Goal: Task Accomplishment & Management: Manage account settings

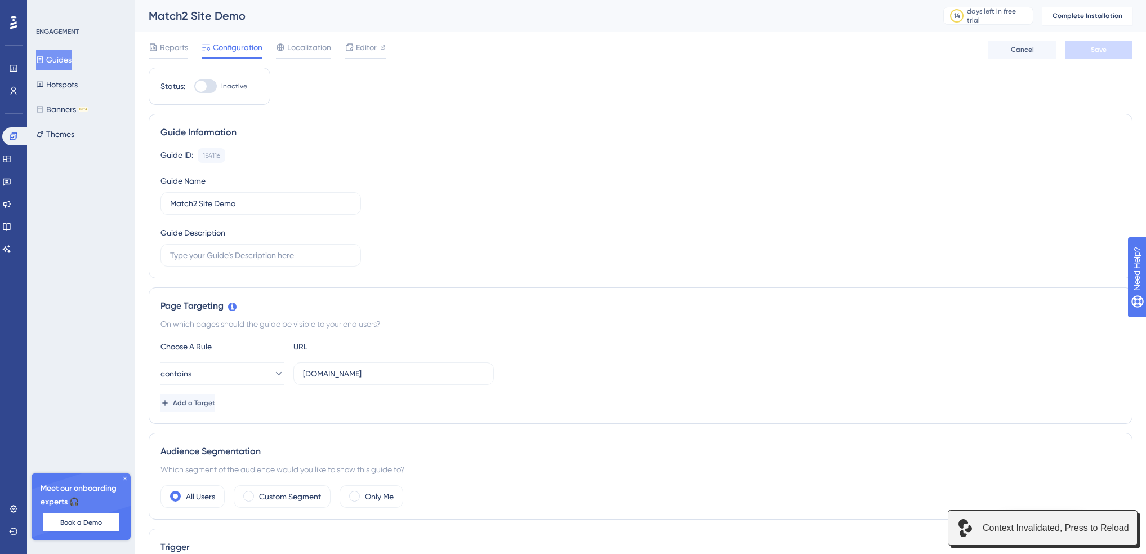
click at [214, 88] on div at bounding box center [205, 86] width 23 height 14
click at [194, 87] on input "Inactive" at bounding box center [194, 86] width 1 height 1
checkbox input "false"
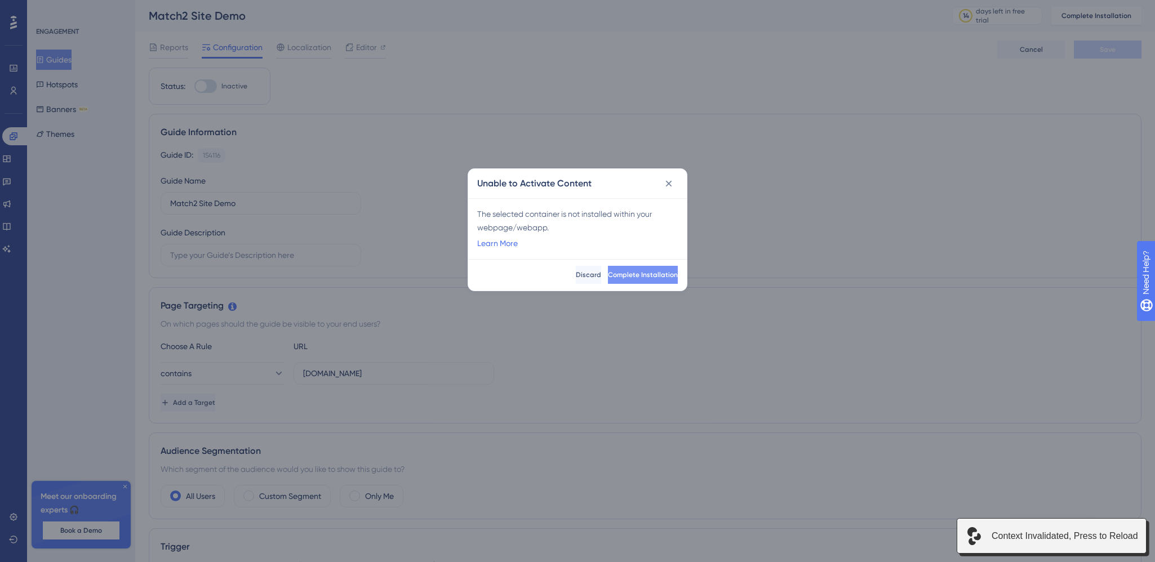
click at [633, 272] on span "Complete Installation" at bounding box center [643, 274] width 70 height 9
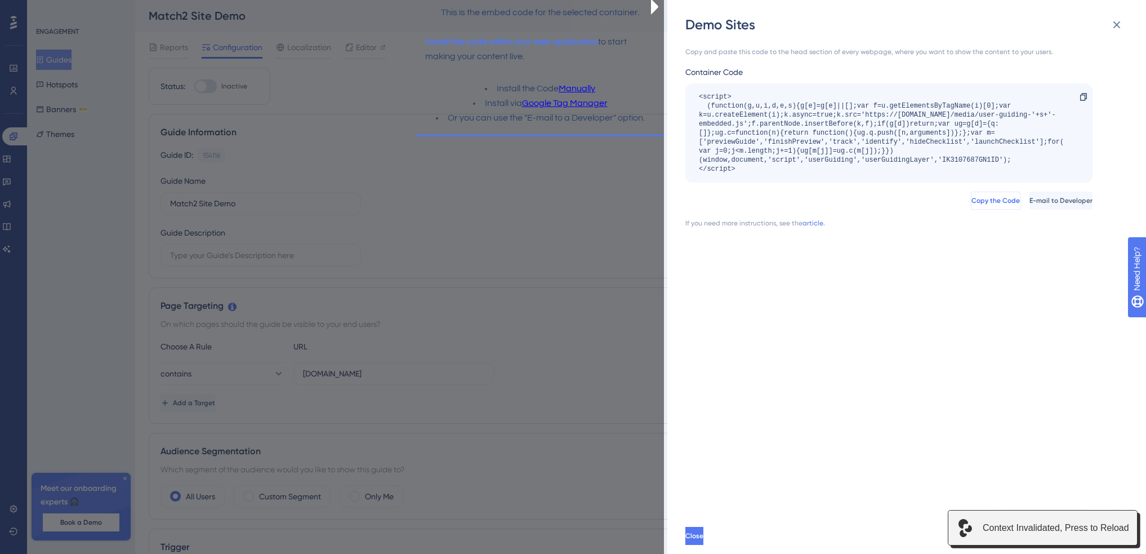
click at [971, 205] on button "Copy the Code" at bounding box center [996, 201] width 50 height 18
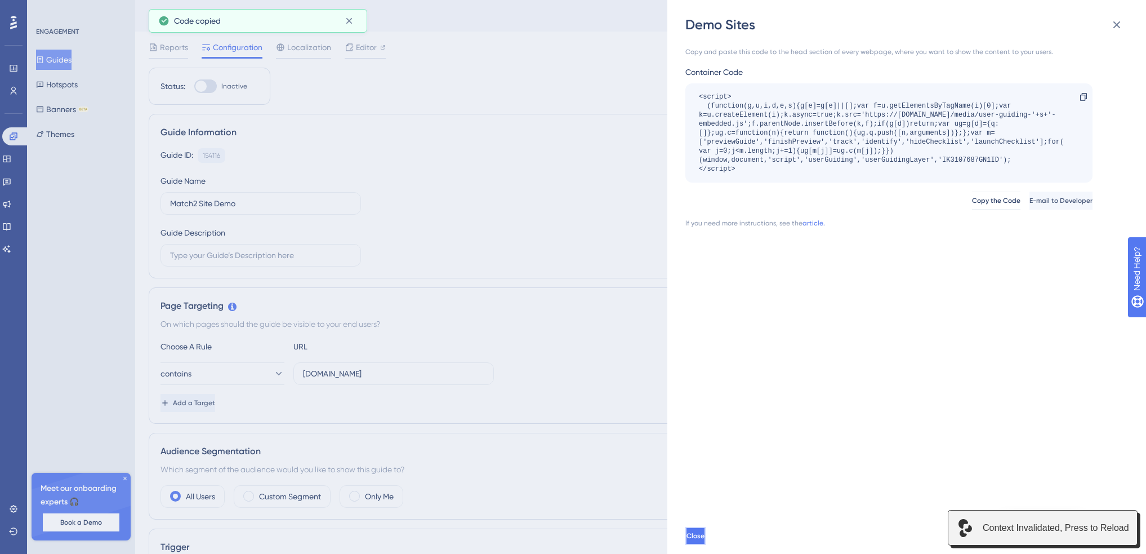
click at [706, 542] on button "Close" at bounding box center [696, 536] width 20 height 18
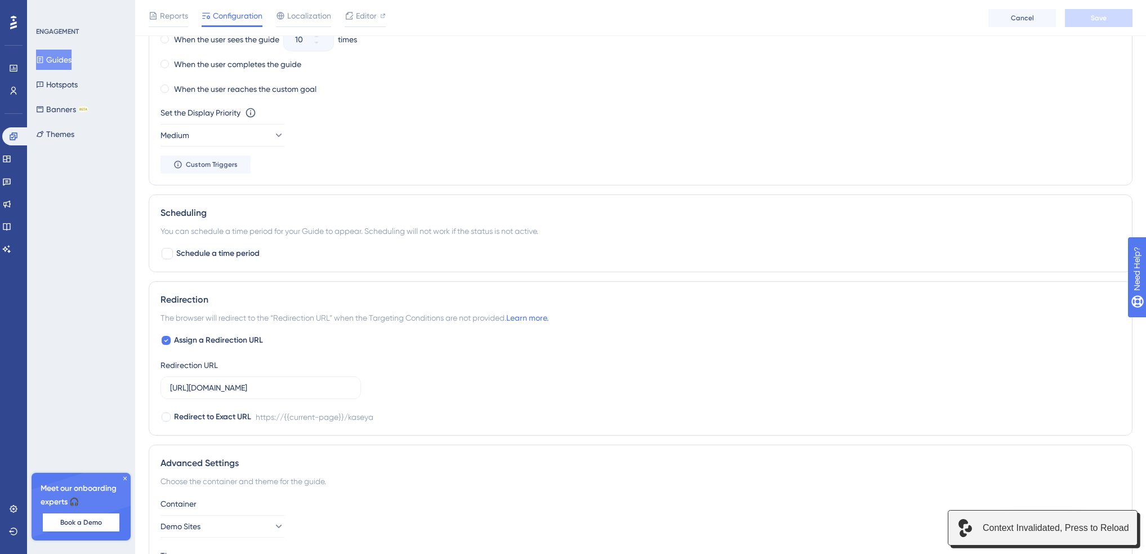
scroll to position [763, 0]
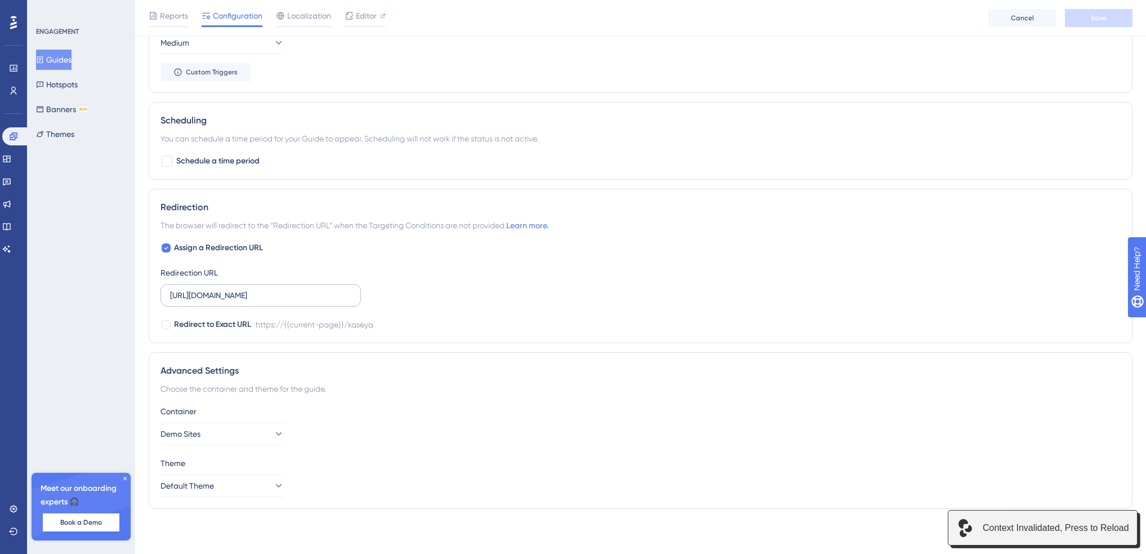
click at [312, 301] on label "https://sites.match2.info/kaseya" at bounding box center [261, 295] width 201 height 23
click at [312, 301] on input "https://sites.match2.info/kaseya" at bounding box center [260, 295] width 181 height 12
click at [312, 301] on label "https://sites.match2.info/kaseya" at bounding box center [261, 295] width 201 height 23
click at [312, 301] on input "https://sites.match2.info/kaseya" at bounding box center [260, 295] width 181 height 12
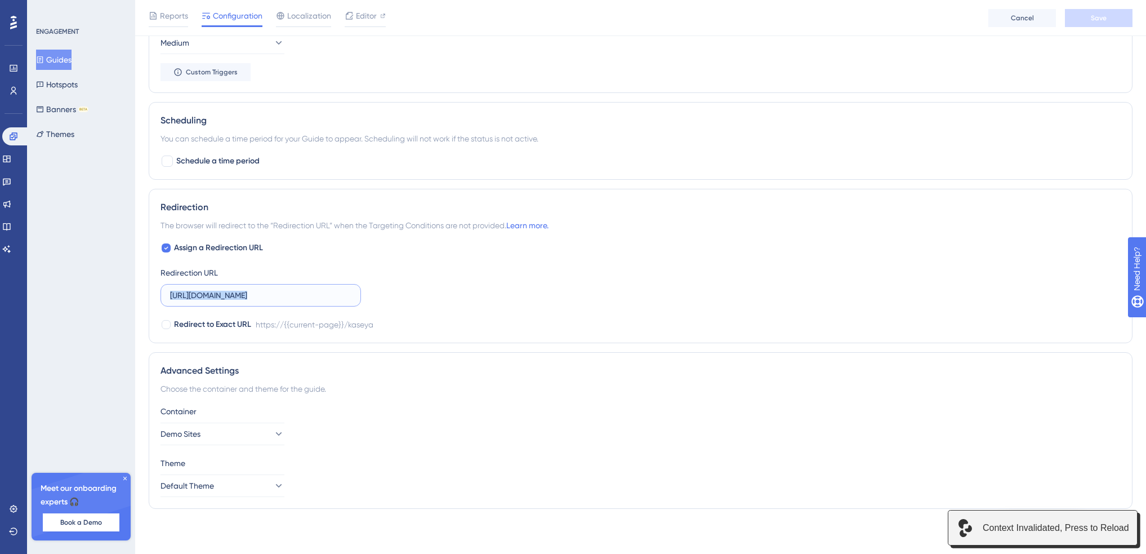
click at [313, 297] on input "https://sites.match2.info/kaseya" at bounding box center [260, 295] width 181 height 12
click at [443, 291] on div "Assign a Redirection URL Redirection URL https://sites.match2.info/kaseya Redir…" at bounding box center [641, 286] width 960 height 90
click at [122, 478] on icon at bounding box center [125, 478] width 7 height 7
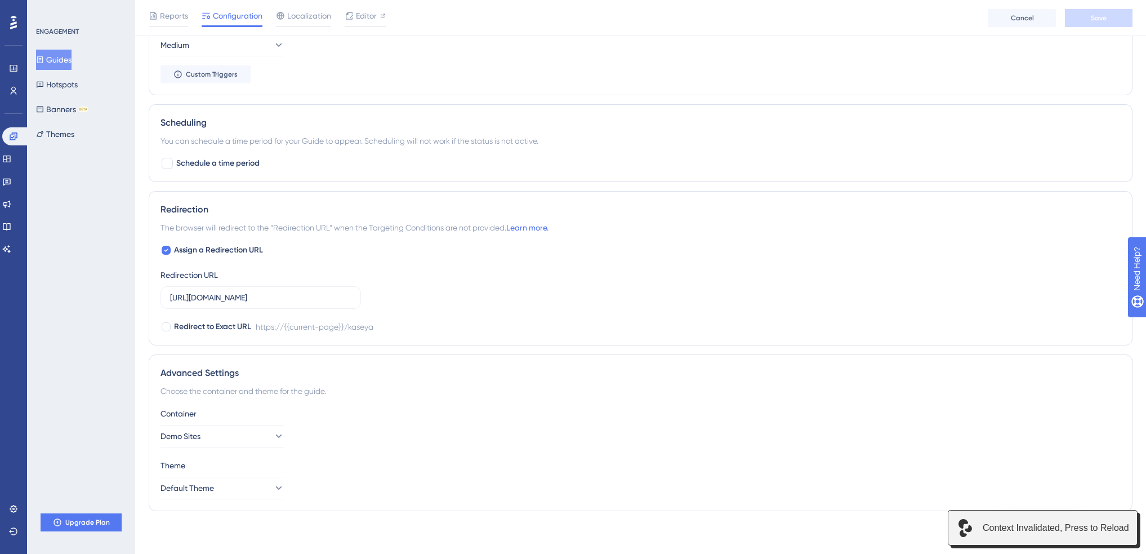
click at [571, 436] on div "Container Demo Sites" at bounding box center [641, 427] width 960 height 41
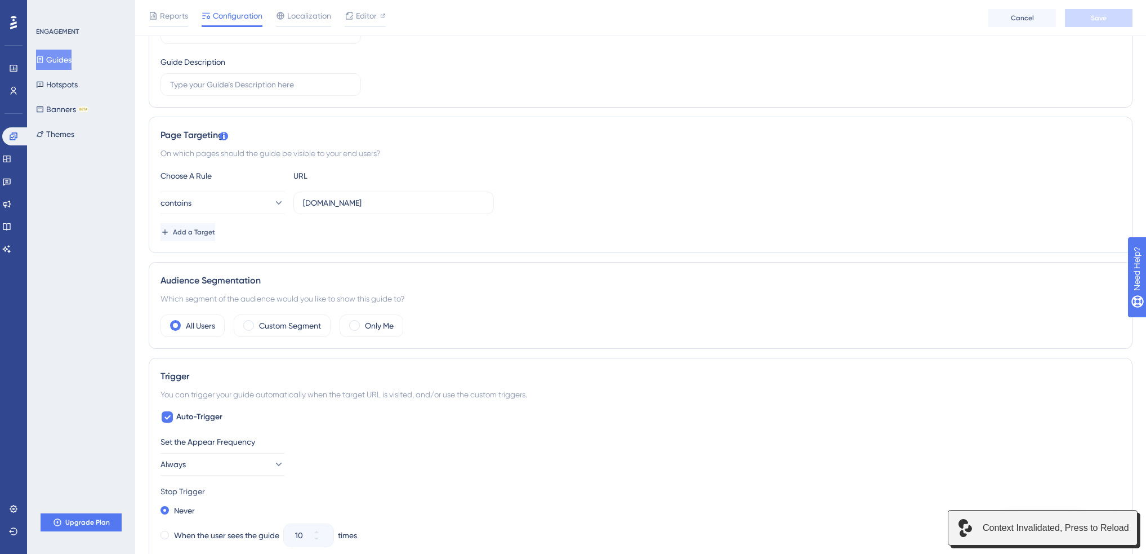
scroll to position [0, 8]
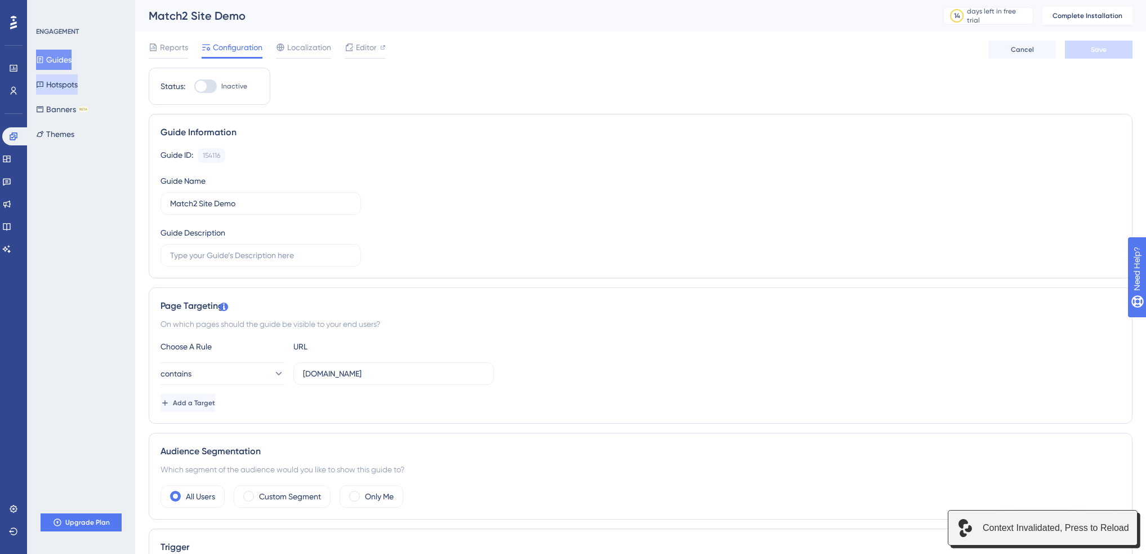
click at [70, 83] on button "Hotspots" at bounding box center [57, 84] width 42 height 20
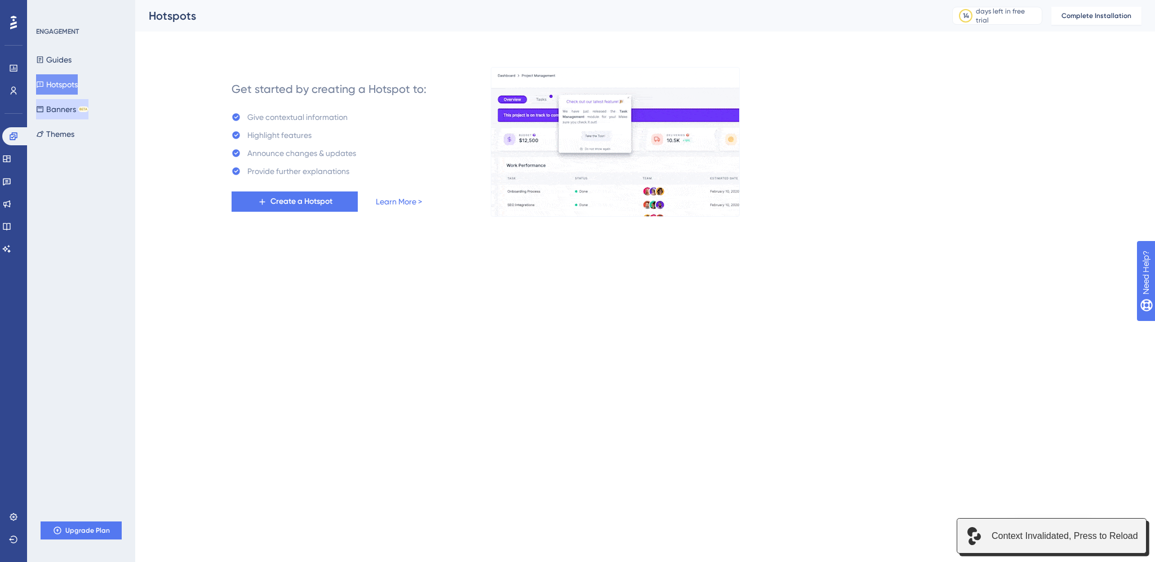
click at [66, 110] on button "Banners BETA" at bounding box center [62, 109] width 52 height 20
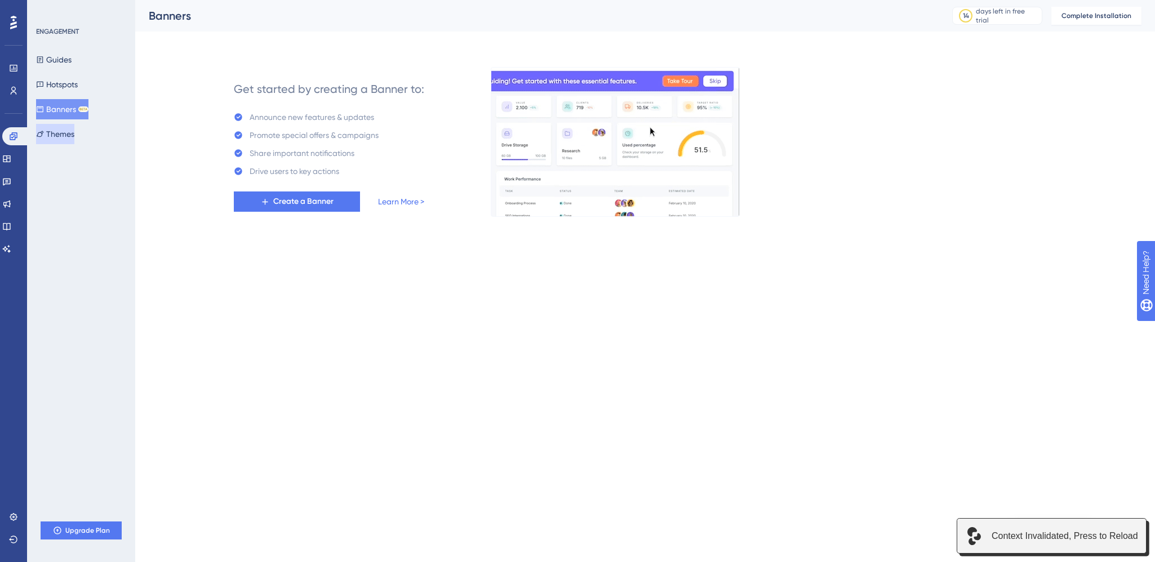
click at [68, 134] on button "Themes" at bounding box center [55, 134] width 38 height 20
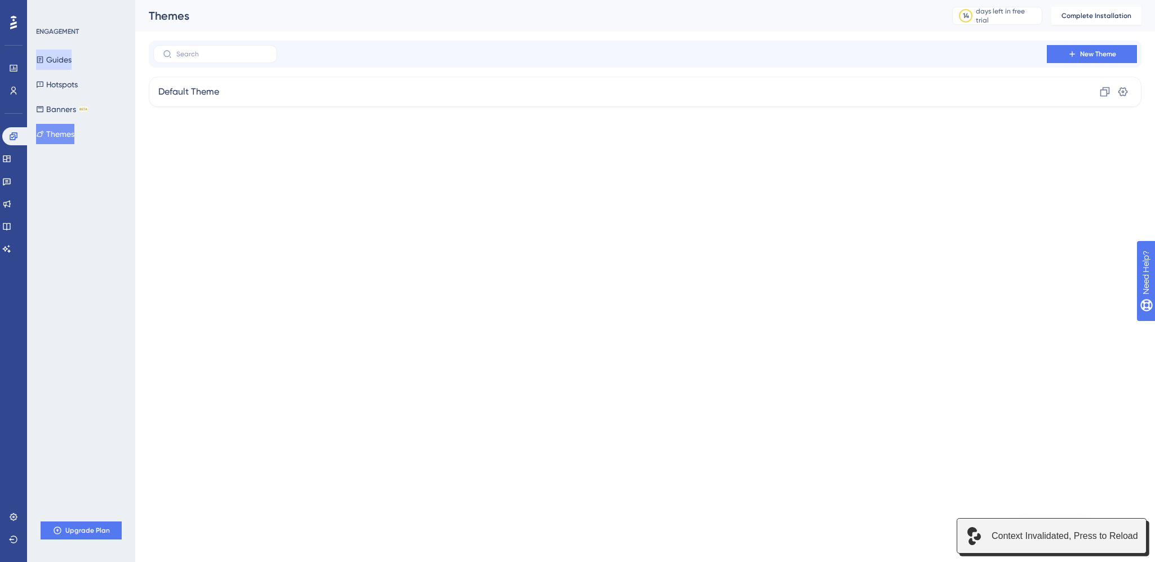
click at [63, 64] on button "Guides" at bounding box center [53, 60] width 35 height 20
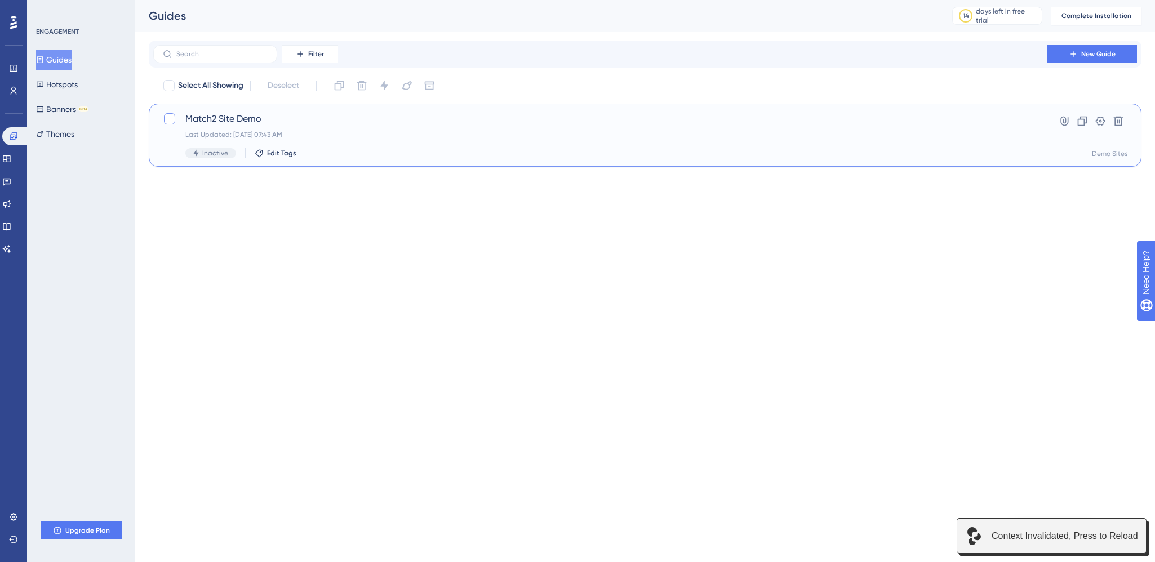
click at [176, 115] on label at bounding box center [171, 119] width 16 height 14
checkbox input "true"
click at [1097, 124] on icon at bounding box center [1101, 121] width 10 height 9
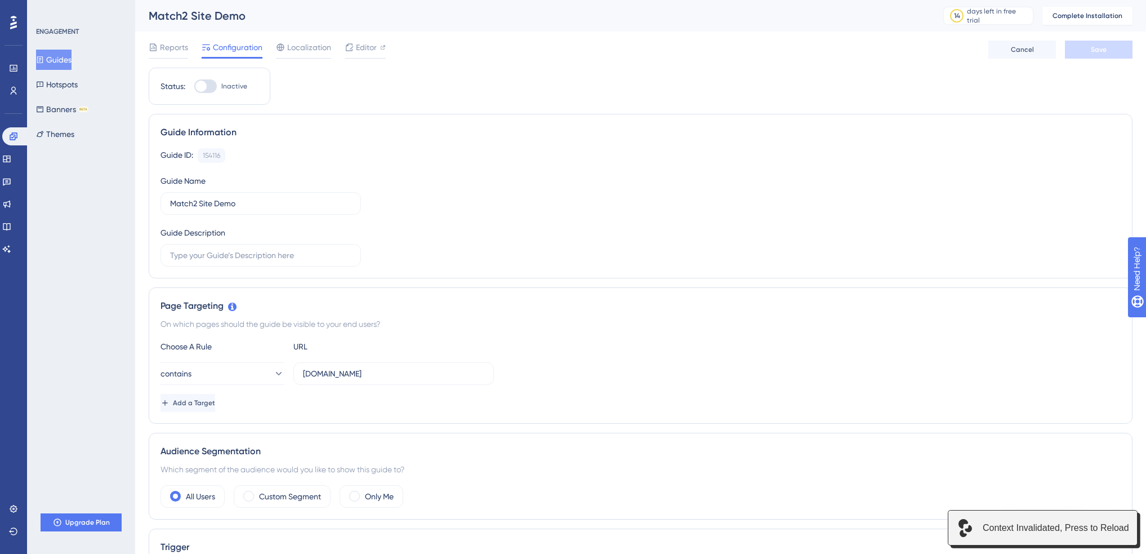
click at [208, 94] on div "Status: Inactive" at bounding box center [210, 86] width 122 height 37
click at [208, 84] on div at bounding box center [205, 86] width 23 height 14
click at [194, 86] on input "Inactive" at bounding box center [194, 86] width 1 height 1
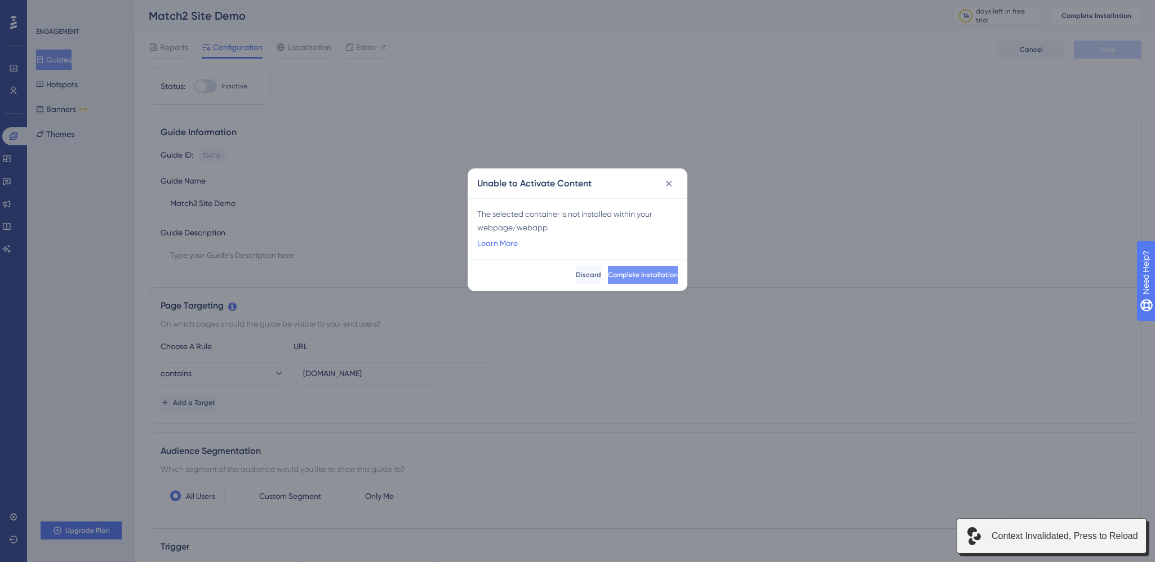
click at [623, 276] on span "Complete Installation" at bounding box center [643, 274] width 70 height 9
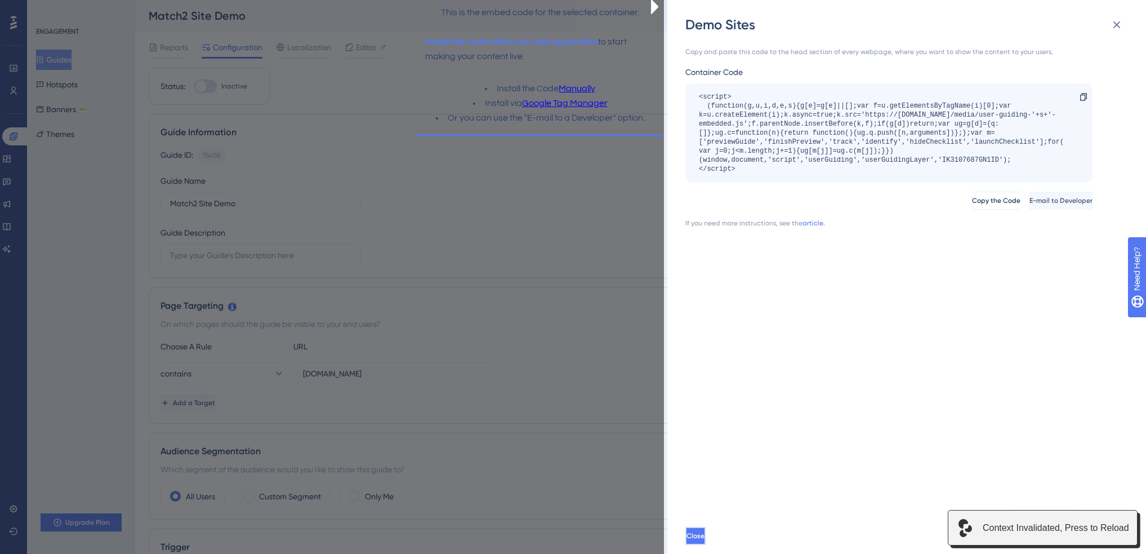
click at [705, 540] on span "Close" at bounding box center [696, 535] width 18 height 9
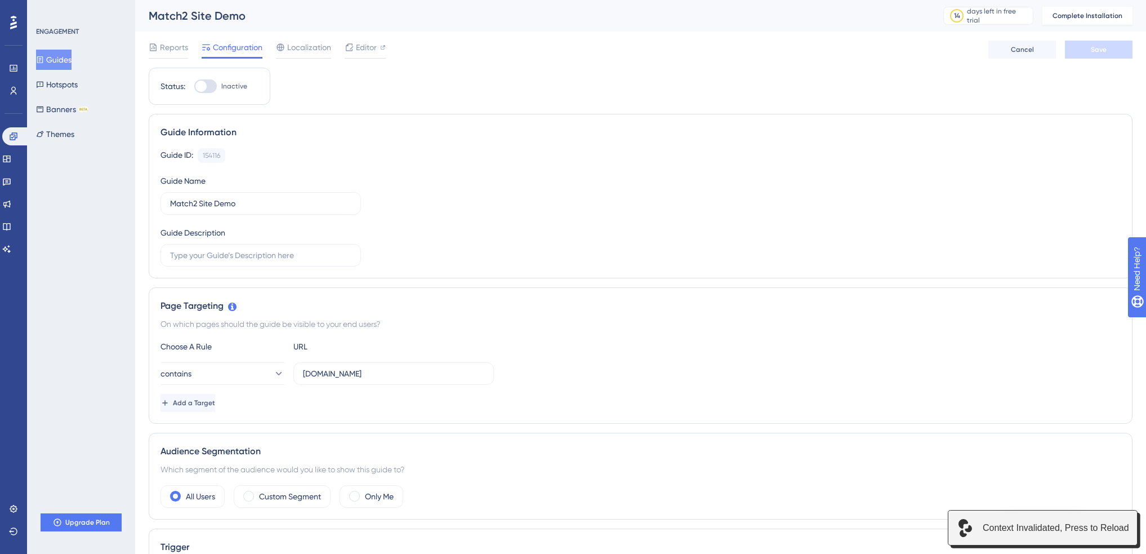
click at [203, 84] on div at bounding box center [200, 86] width 11 height 11
click at [194, 86] on input "Inactive" at bounding box center [194, 86] width 1 height 1
checkbox input "false"
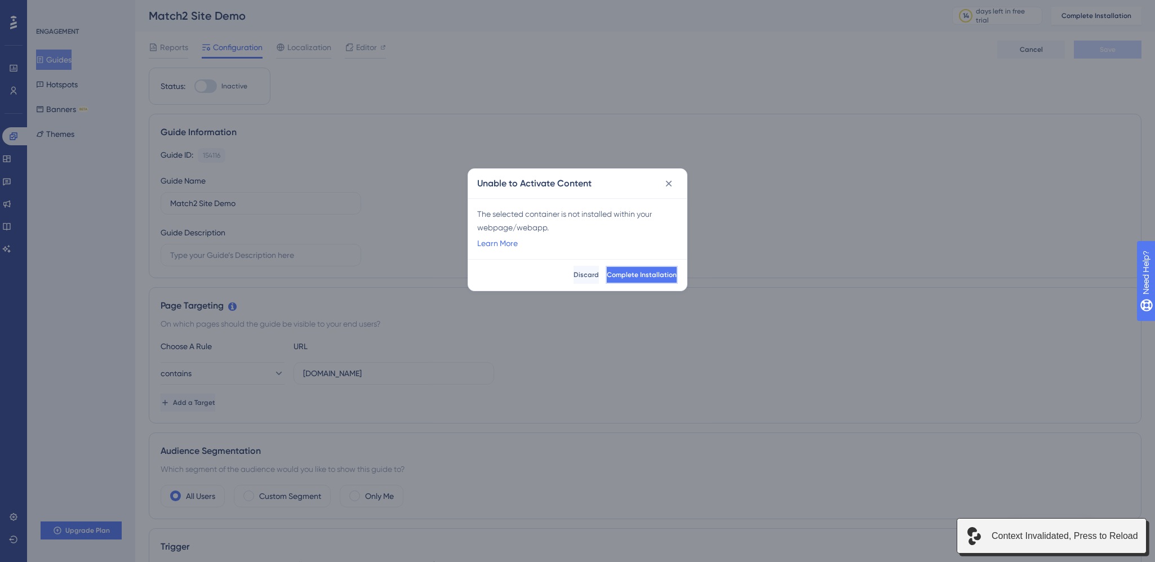
click at [660, 278] on button "Complete Installation" at bounding box center [642, 275] width 72 height 18
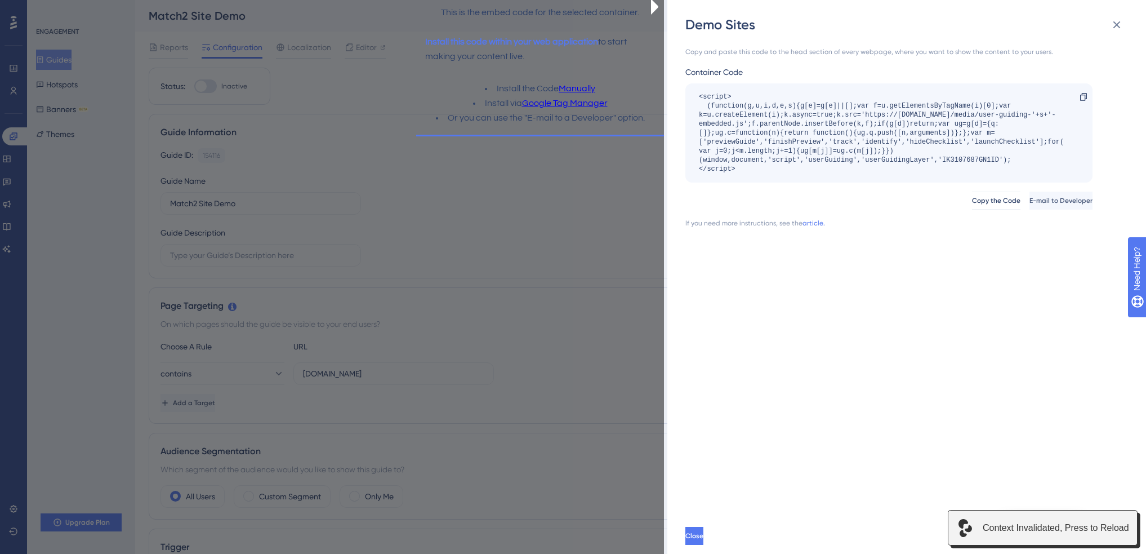
click at [964, 159] on div "<script> (function(g,u,i,d,e,s){g[e]=g[e]||[];var f=u.getElementsByTagName(i)[0…" at bounding box center [883, 132] width 369 height 81
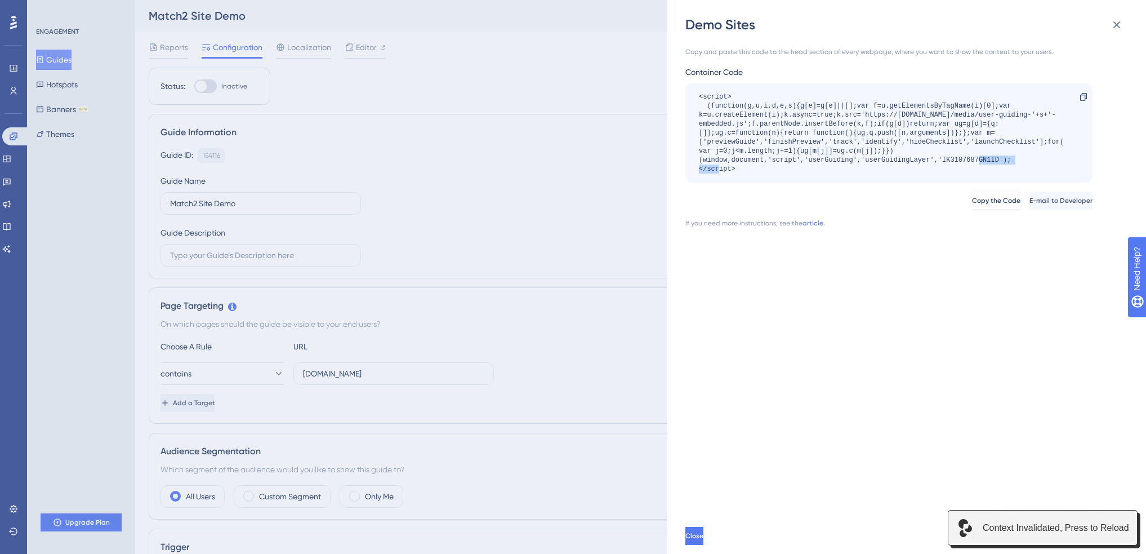
click at [964, 159] on div "<script> (function(g,u,i,d,e,s){g[e]=g[e]||[];var f=u.getElementsByTagName(i)[0…" at bounding box center [883, 132] width 369 height 81
copy div "IK3107687GN1ID"
click at [952, 144] on div "<script> (function(g,u,i,d,e,s){g[e]=g[e]||[];var f=u.getElementsByTagName(i)[0…" at bounding box center [883, 132] width 369 height 81
click at [971, 194] on button "Copy the Code" at bounding box center [996, 201] width 50 height 18
click at [968, 159] on div "<script> (function(g,u,i,d,e,s){g[e]=g[e]||[];var f=u.getElementsByTagName(i)[0…" at bounding box center [883, 132] width 369 height 81
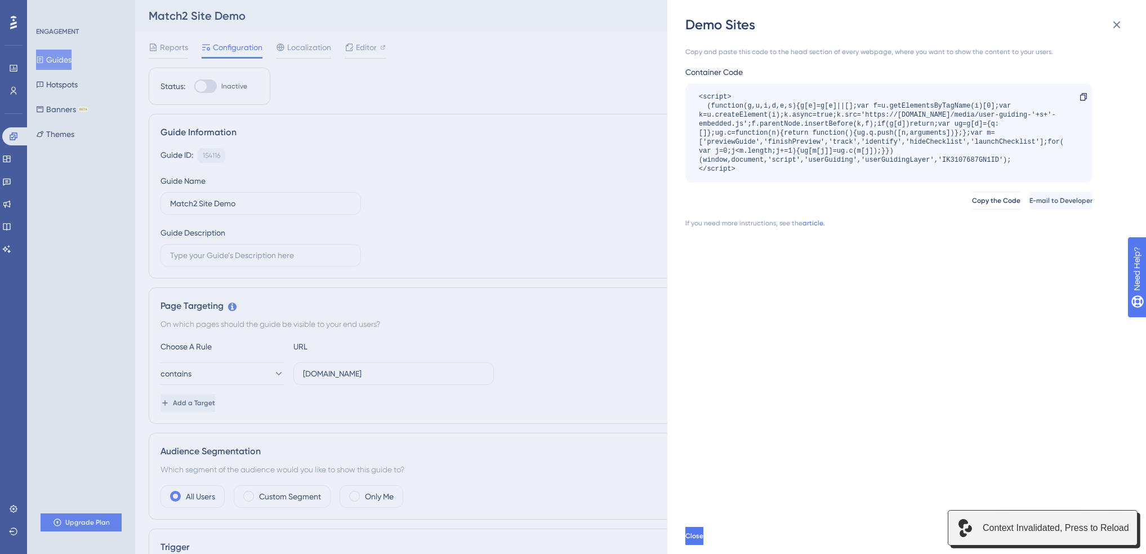
click at [968, 159] on div "<script> (function(g,u,i,d,e,s){g[e]=g[e]||[];var f=u.getElementsByTagName(i)[0…" at bounding box center [883, 132] width 369 height 81
copy div "IK3107687GN1ID"
click at [1118, 29] on icon at bounding box center [1117, 25] width 14 height 14
